Goal: Find contact information: Find contact information

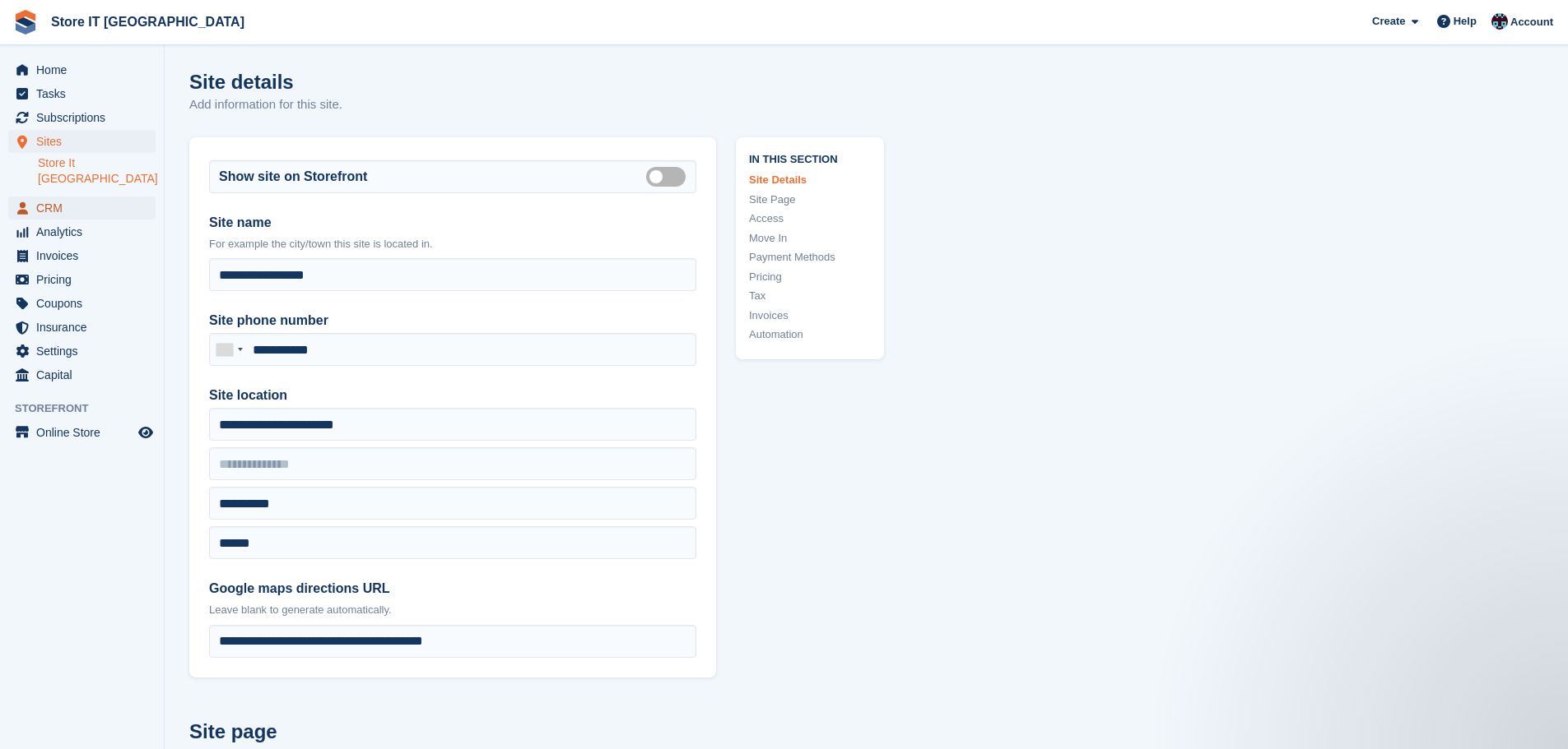
click at [54, 197] on span "CRM" at bounding box center [86, 208] width 99 height 23
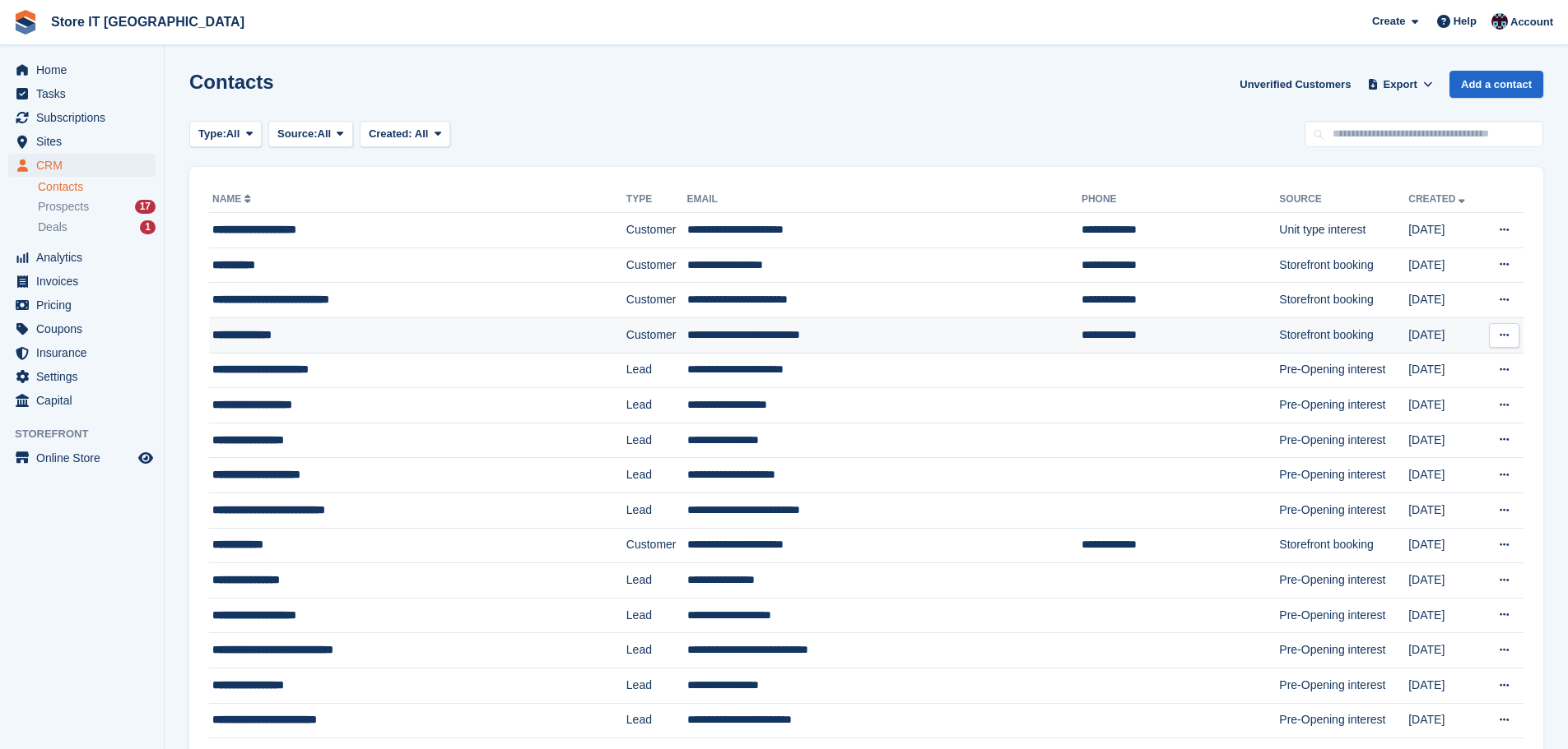
click at [315, 340] on div "**********" at bounding box center [382, 335] width 340 height 17
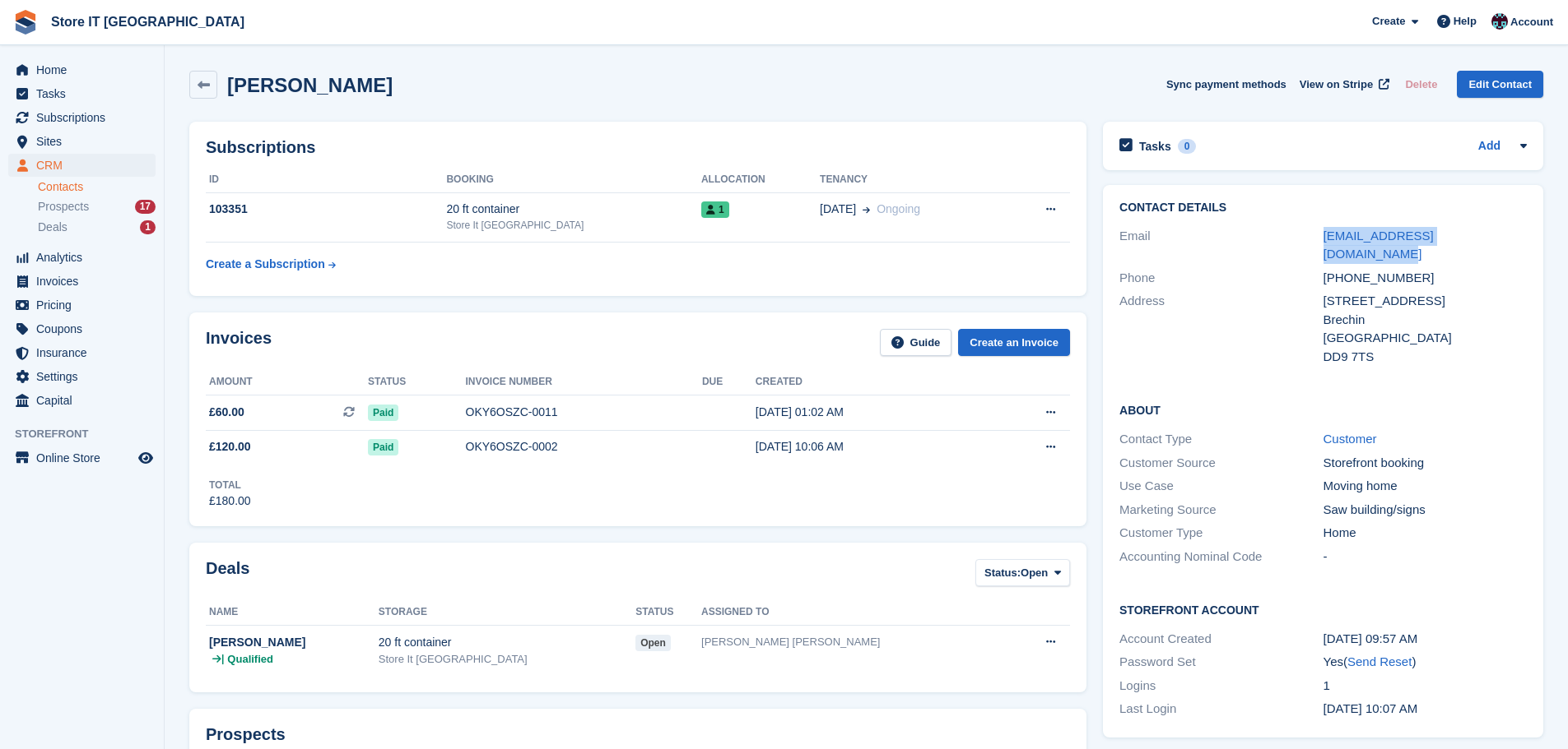
drag, startPoint x: 1444, startPoint y: 233, endPoint x: 1310, endPoint y: 239, distance: 134.1
click at [1310, 239] on div "Email johnhorsburgh@hotmail.co.uk" at bounding box center [1323, 245] width 407 height 42
